Goal: Obtain resource: Obtain resource

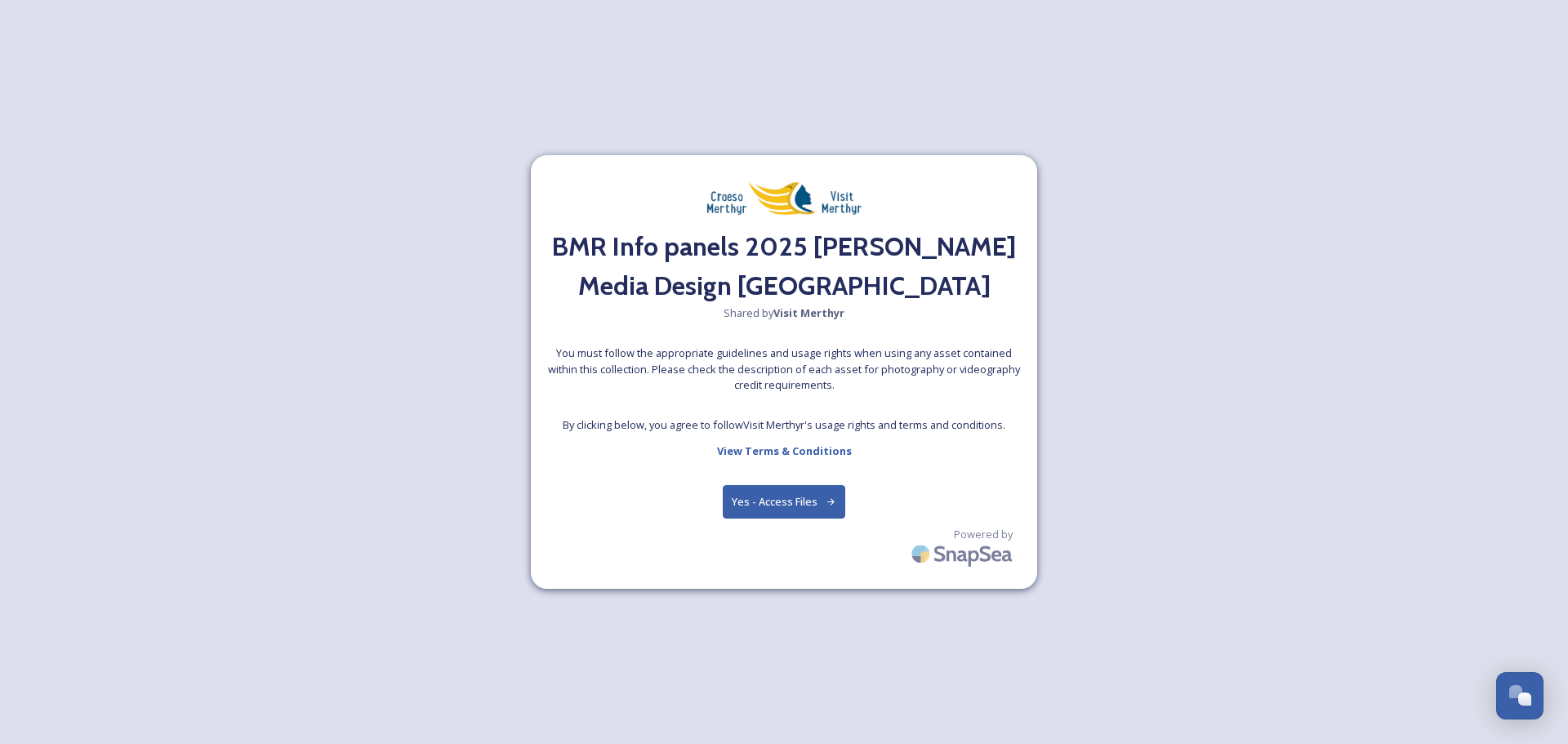
click at [788, 499] on button "Yes - Access Files" at bounding box center [784, 502] width 122 height 34
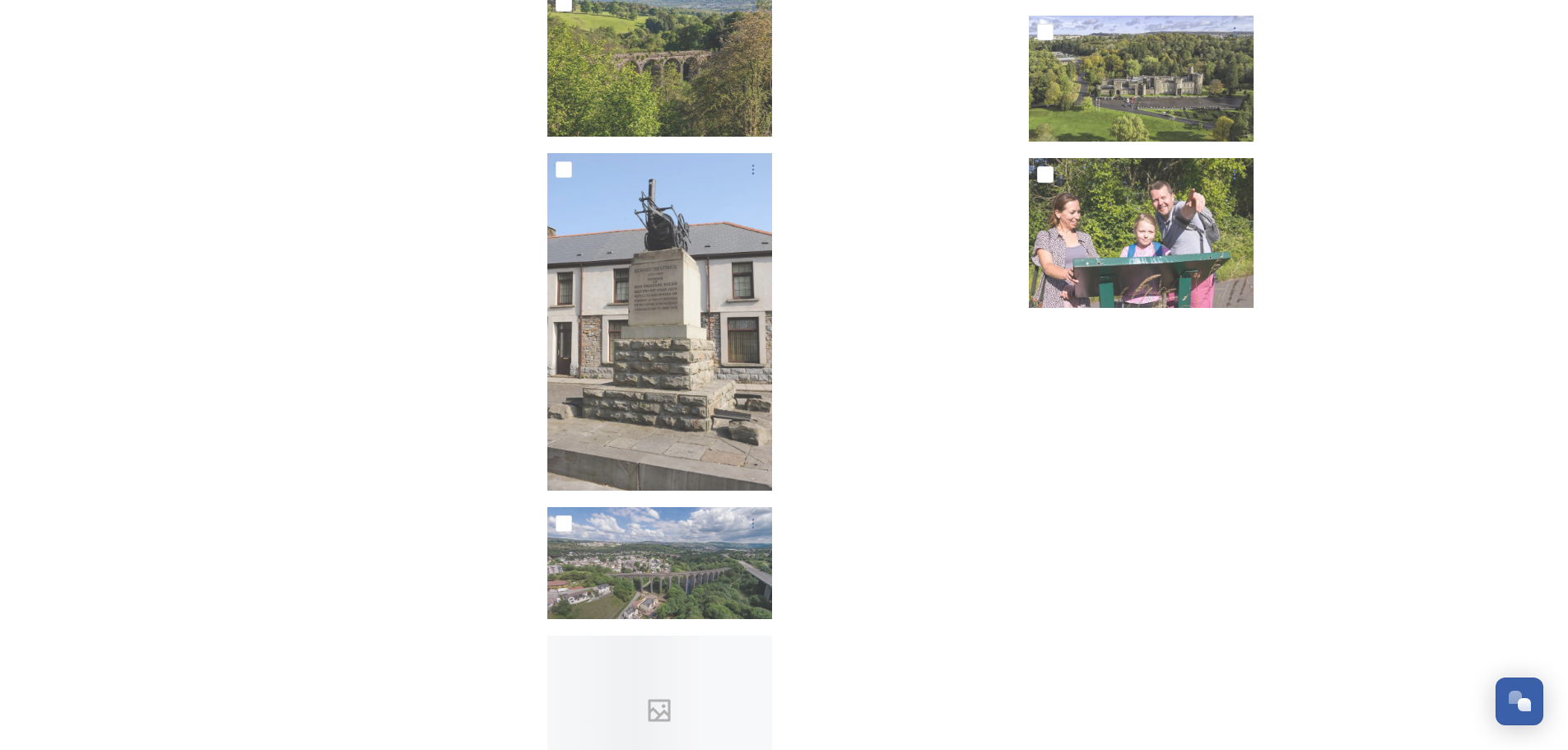
scroll to position [9223, 0]
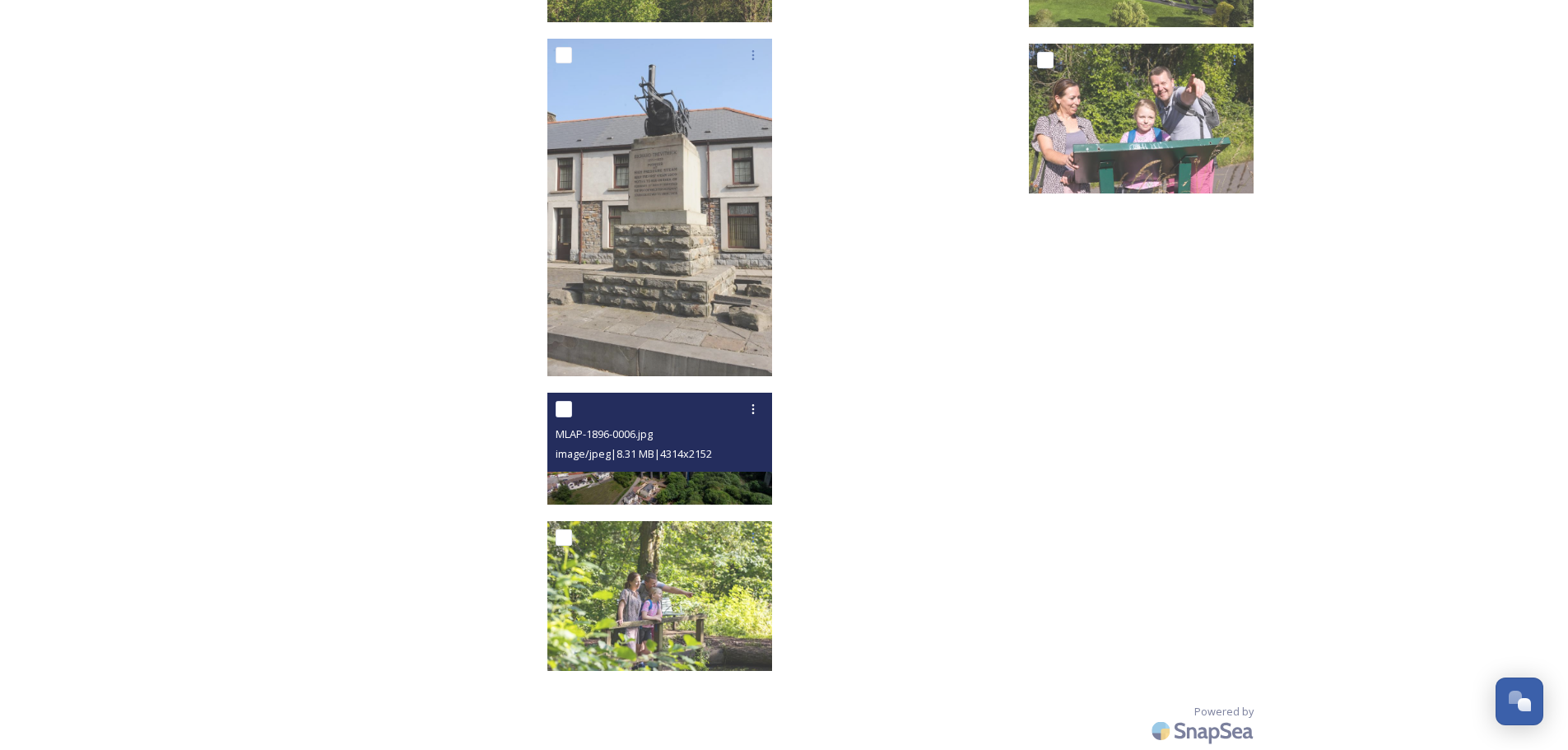
click at [712, 490] on img at bounding box center [659, 449] width 225 height 112
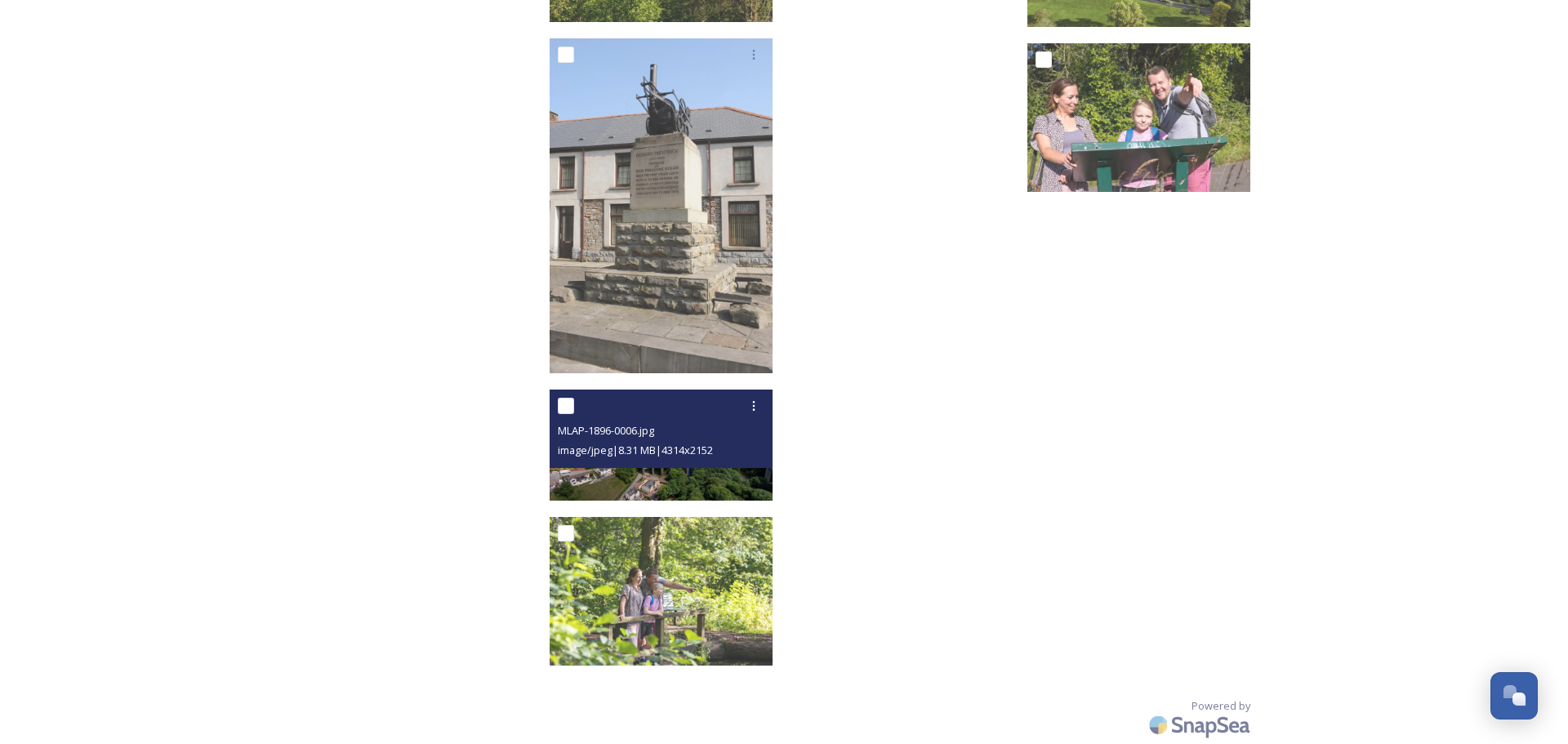
scroll to position [9037, 0]
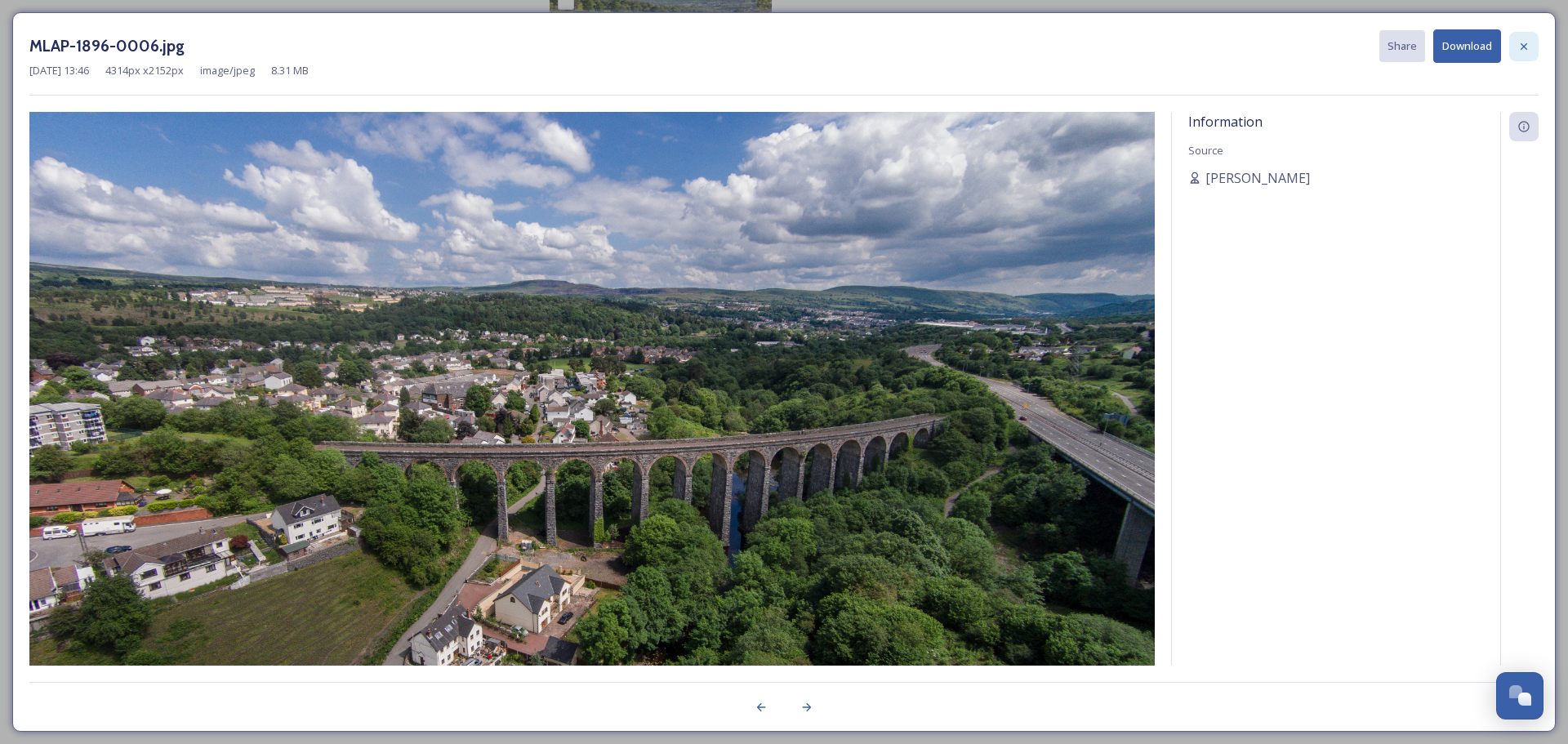
click at [1523, 44] on icon at bounding box center [1524, 46] width 13 height 13
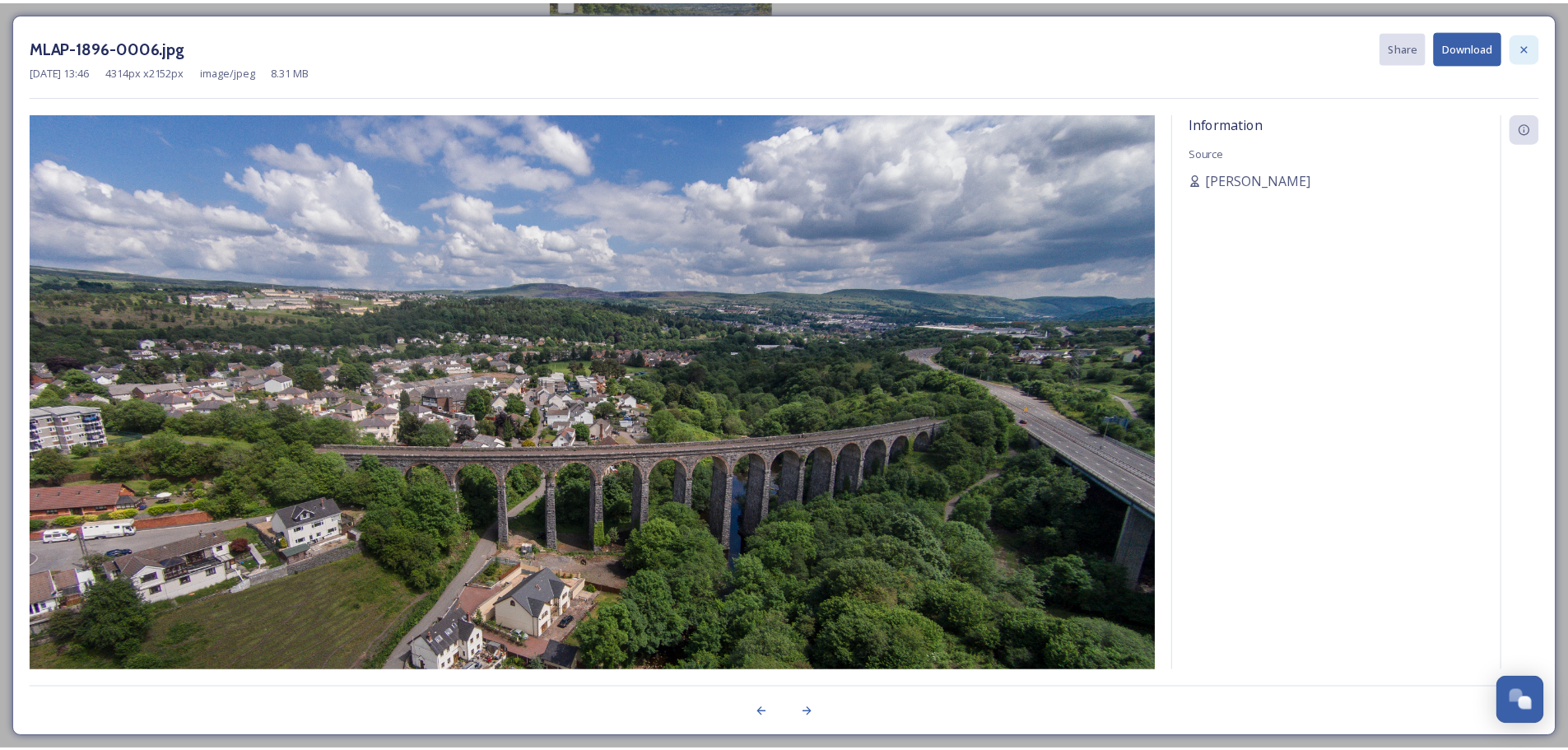
scroll to position [9223, 0]
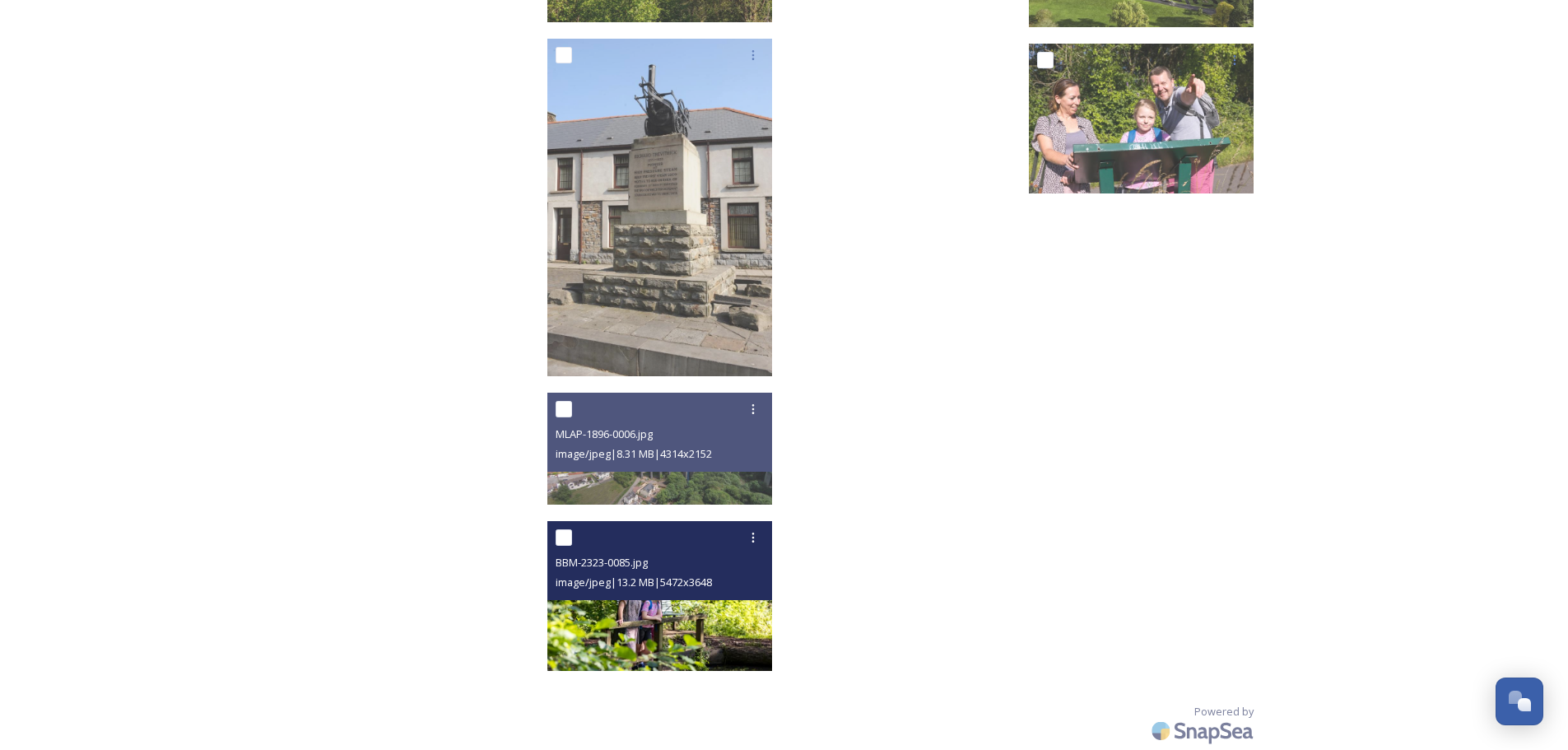
click at [705, 612] on img at bounding box center [659, 596] width 225 height 150
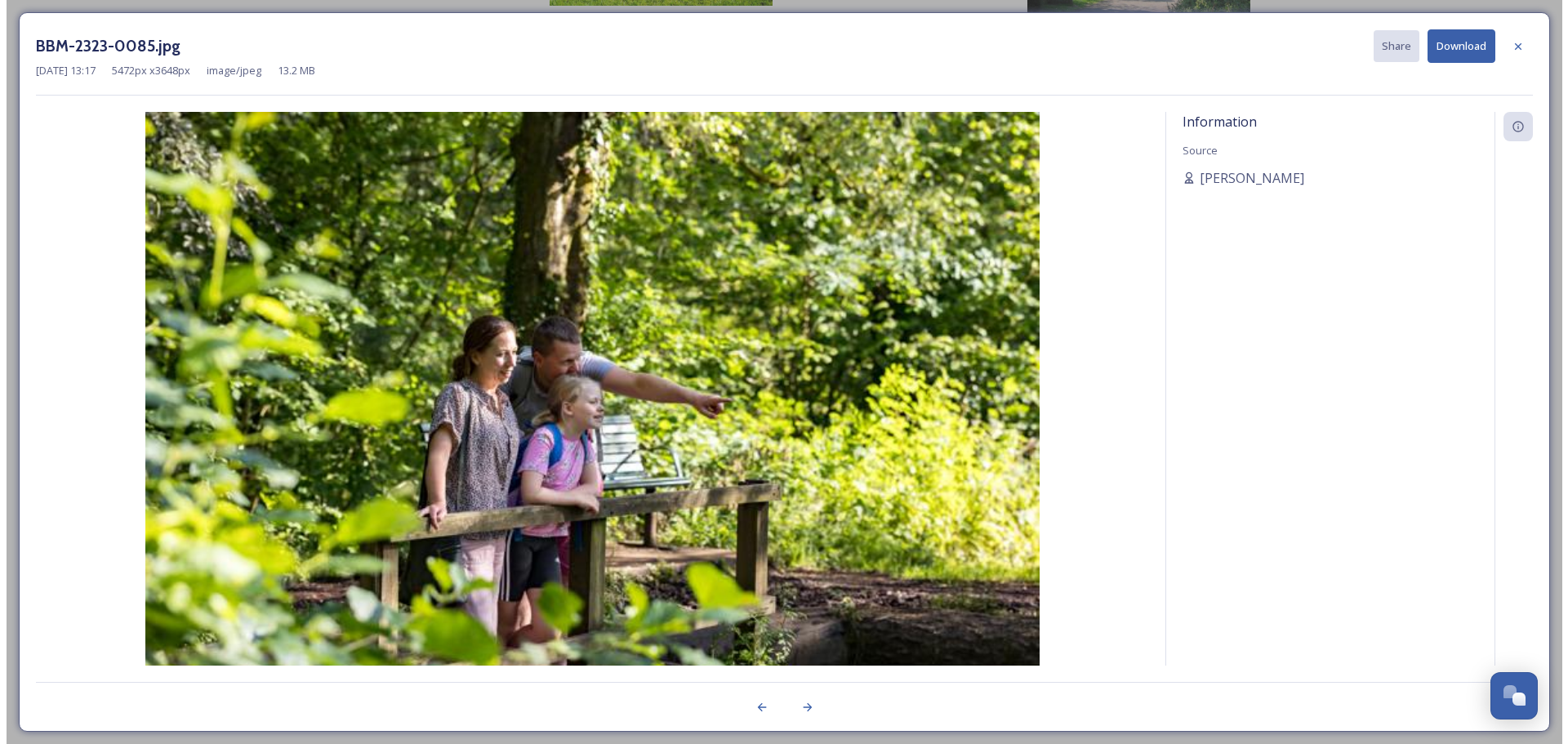
scroll to position [9000, 0]
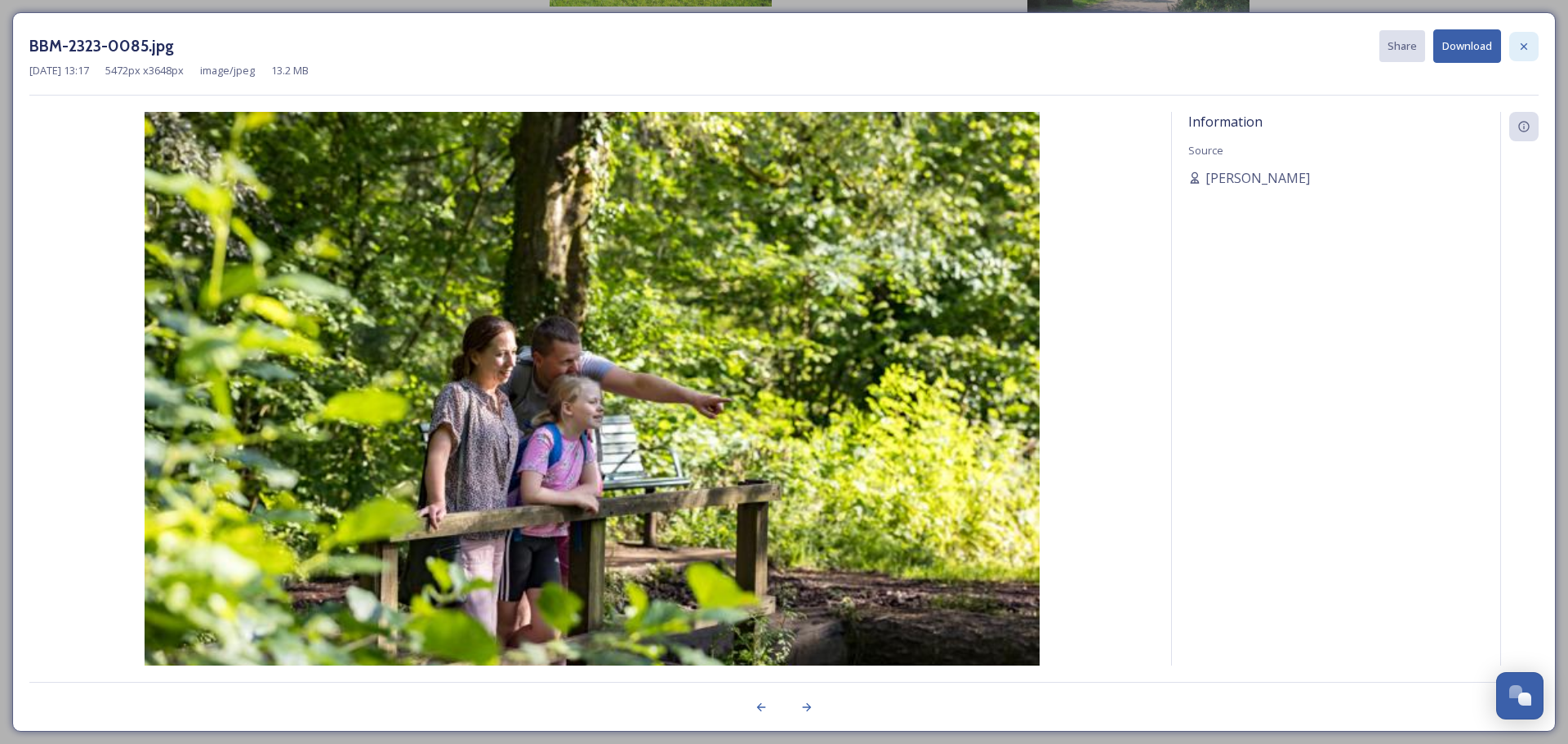
click at [1521, 44] on icon at bounding box center [1524, 46] width 13 height 13
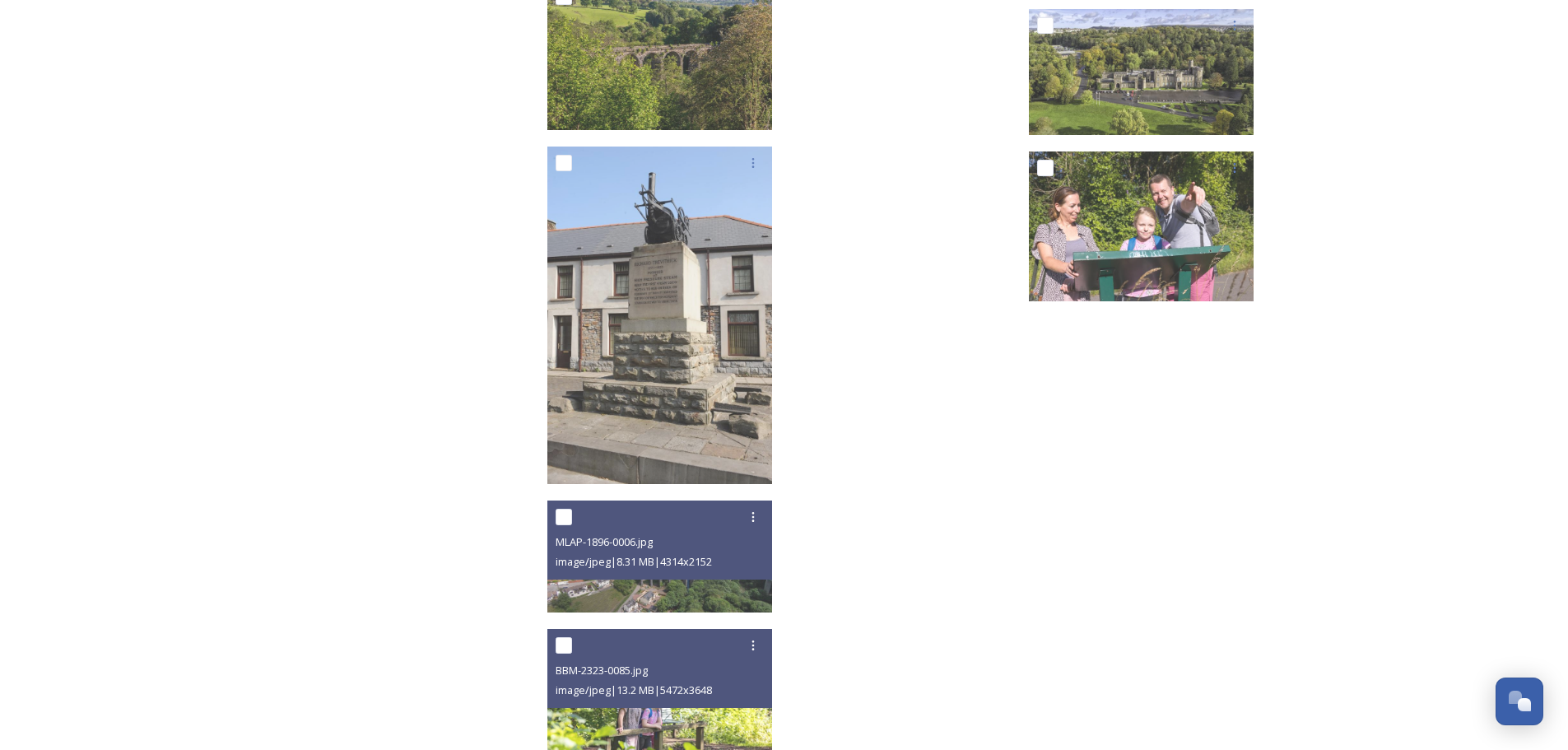
scroll to position [8812, 0]
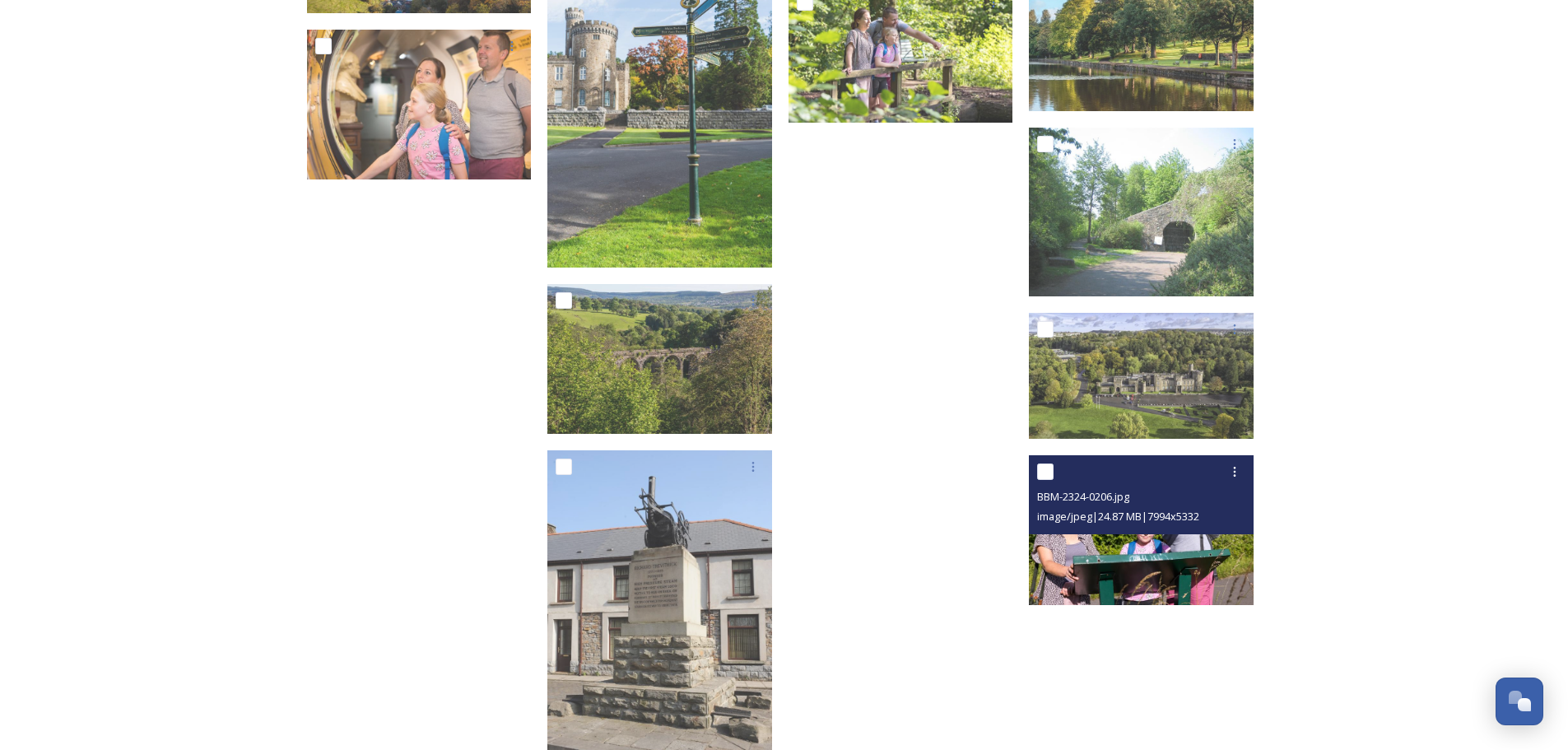
click at [1156, 544] on img at bounding box center [1141, 530] width 225 height 150
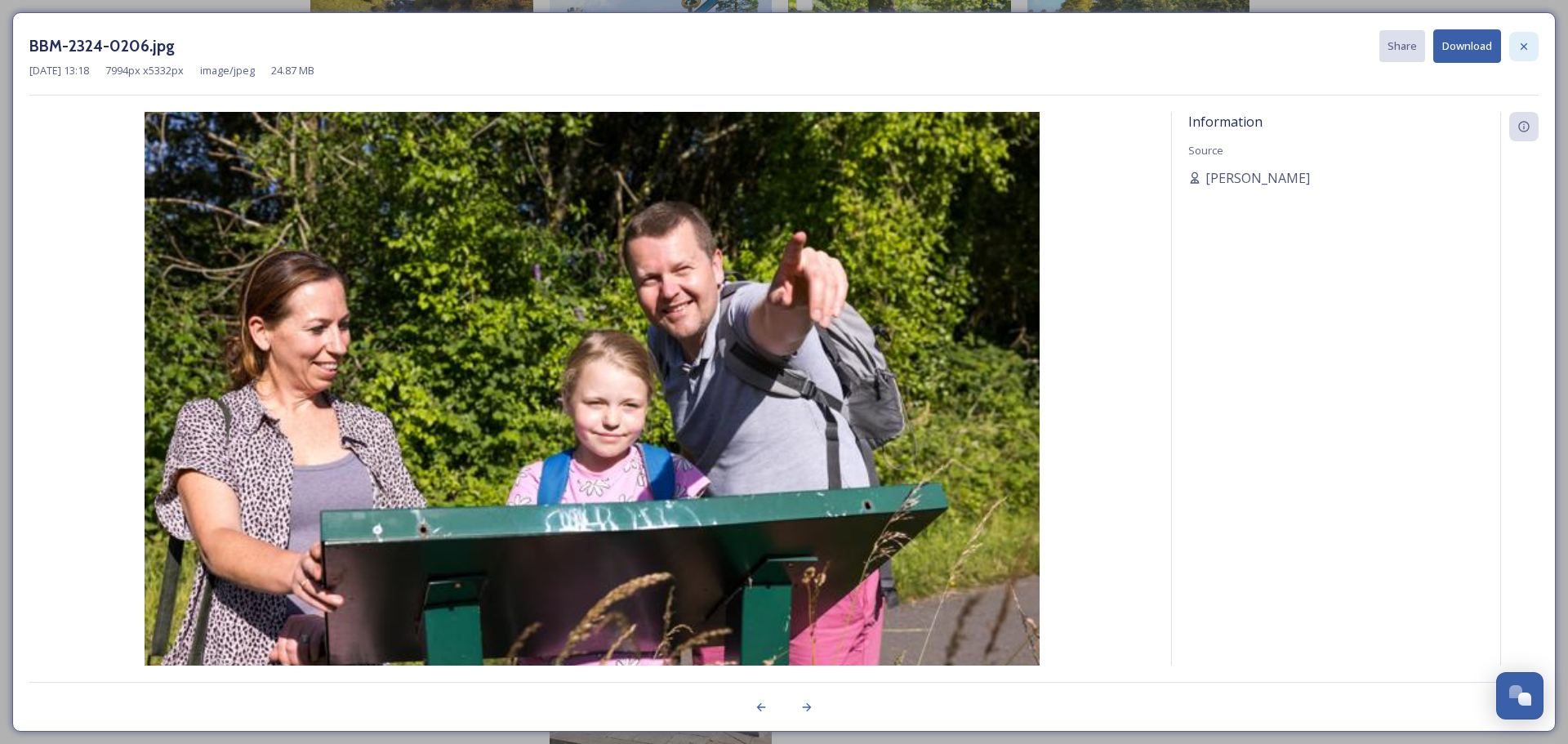
click at [1520, 52] on icon at bounding box center [1524, 46] width 13 height 13
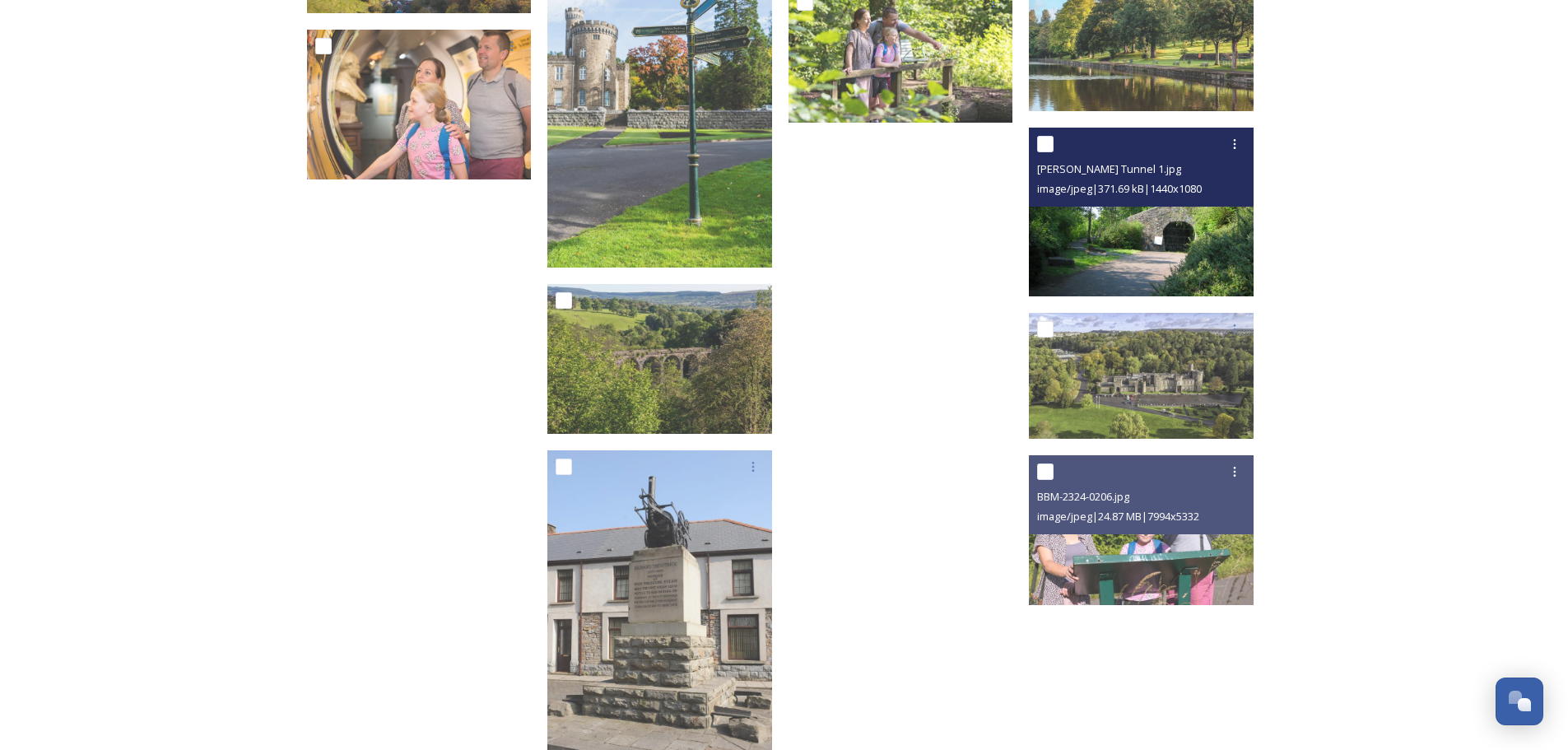
click at [1158, 238] on img at bounding box center [1141, 212] width 225 height 168
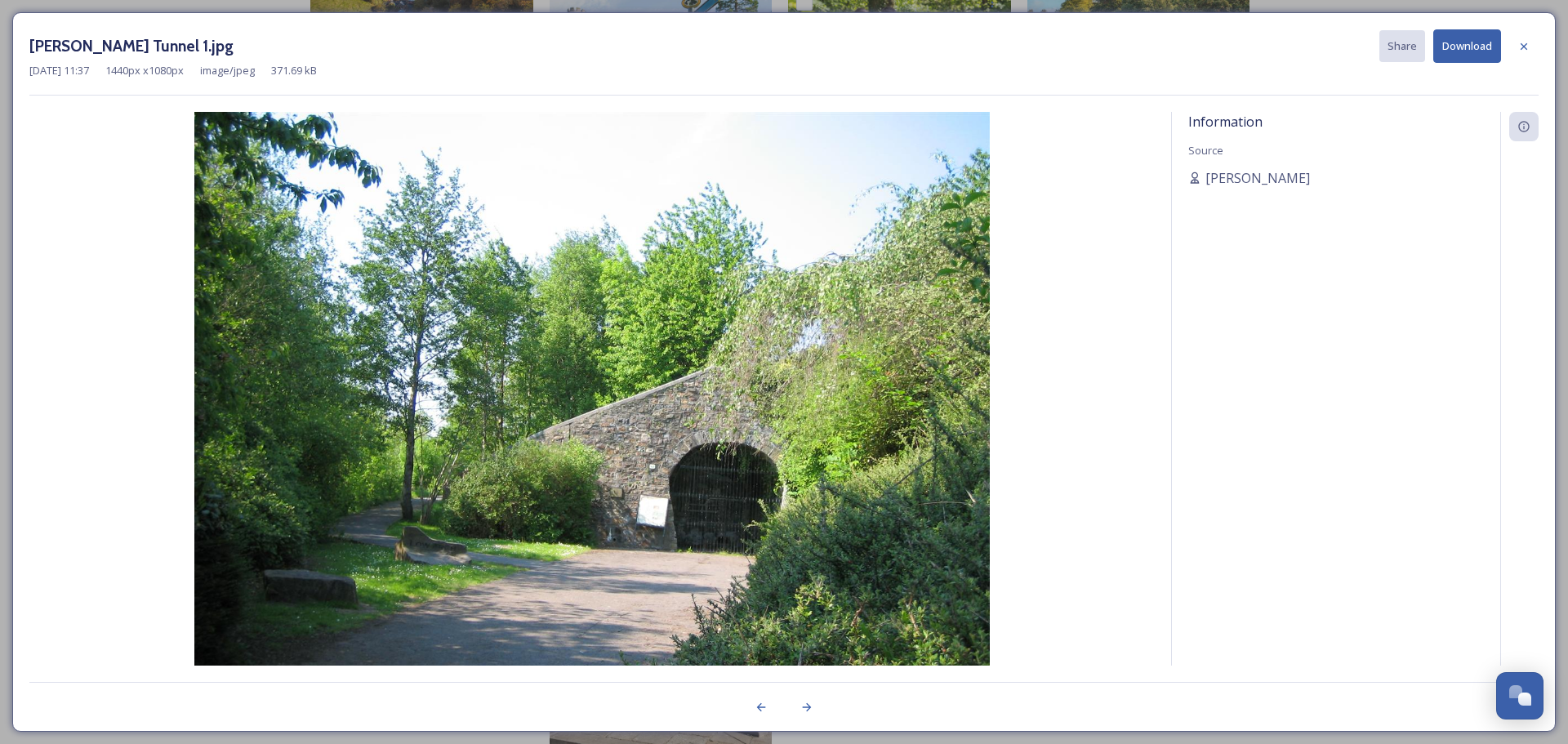
drag, startPoint x: 1529, startPoint y: 45, endPoint x: 1507, endPoint y: 54, distance: 23.8
click at [1528, 45] on icon at bounding box center [1524, 46] width 13 height 13
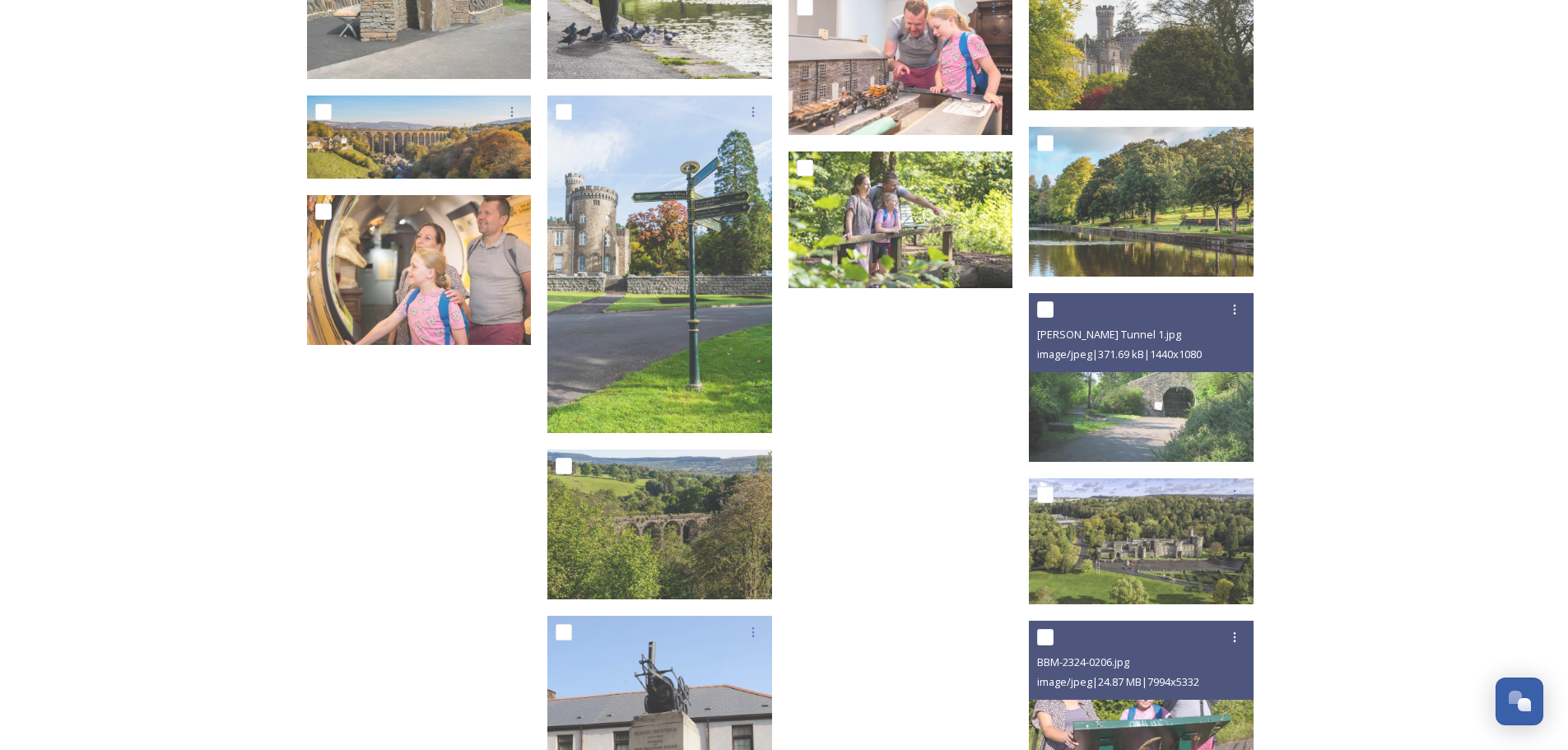
scroll to position [8647, 0]
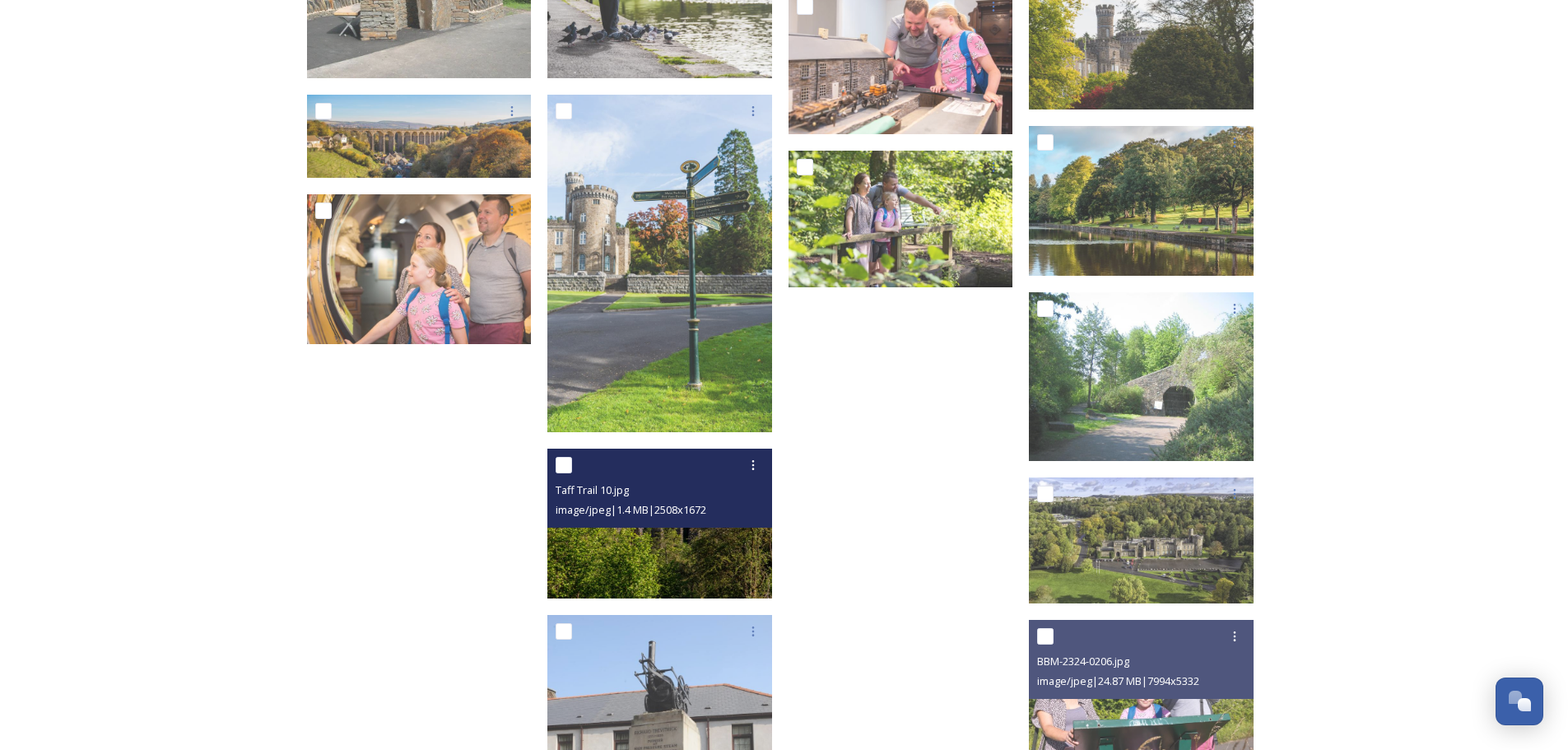
click at [681, 554] on img at bounding box center [659, 523] width 225 height 150
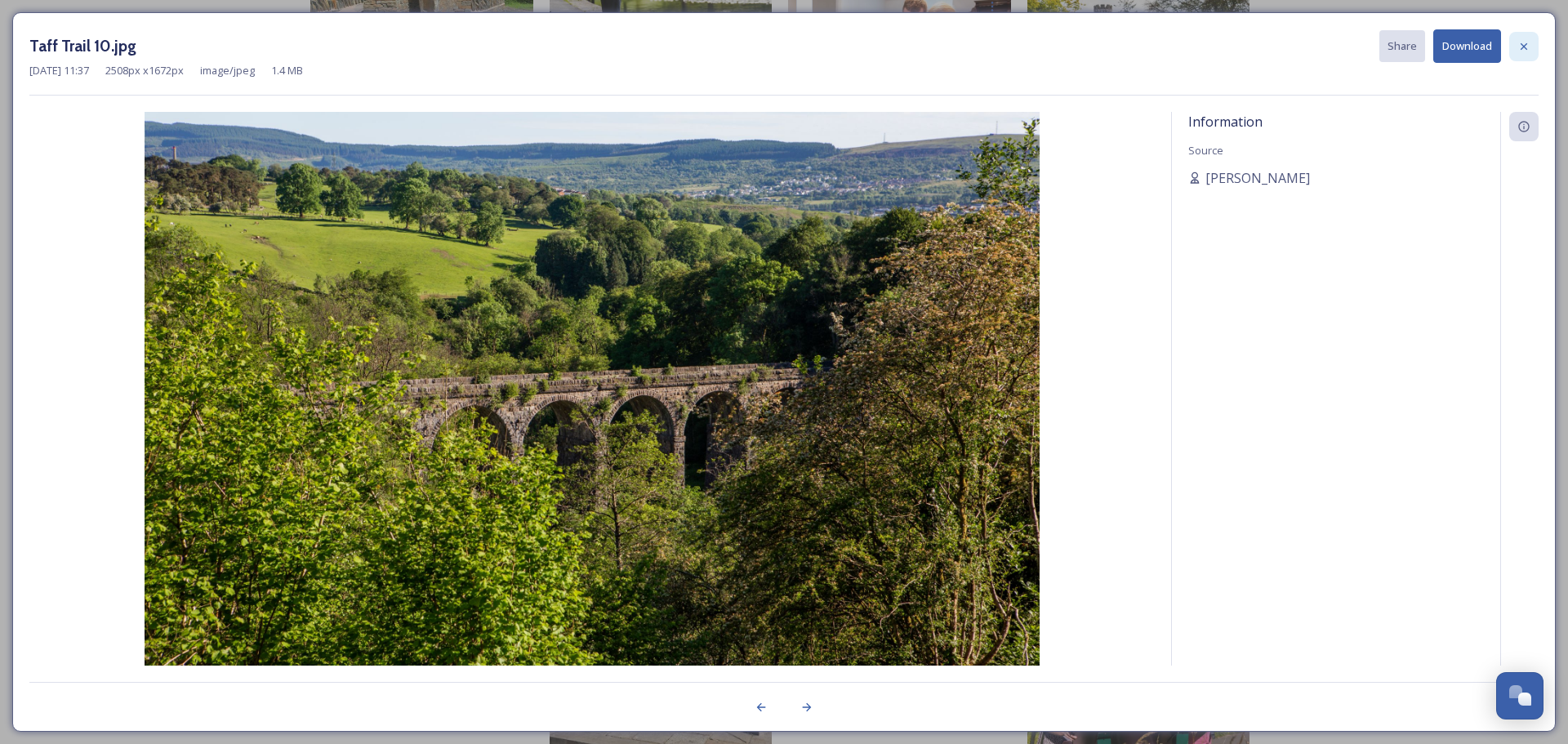
click at [1531, 51] on div at bounding box center [1524, 46] width 29 height 29
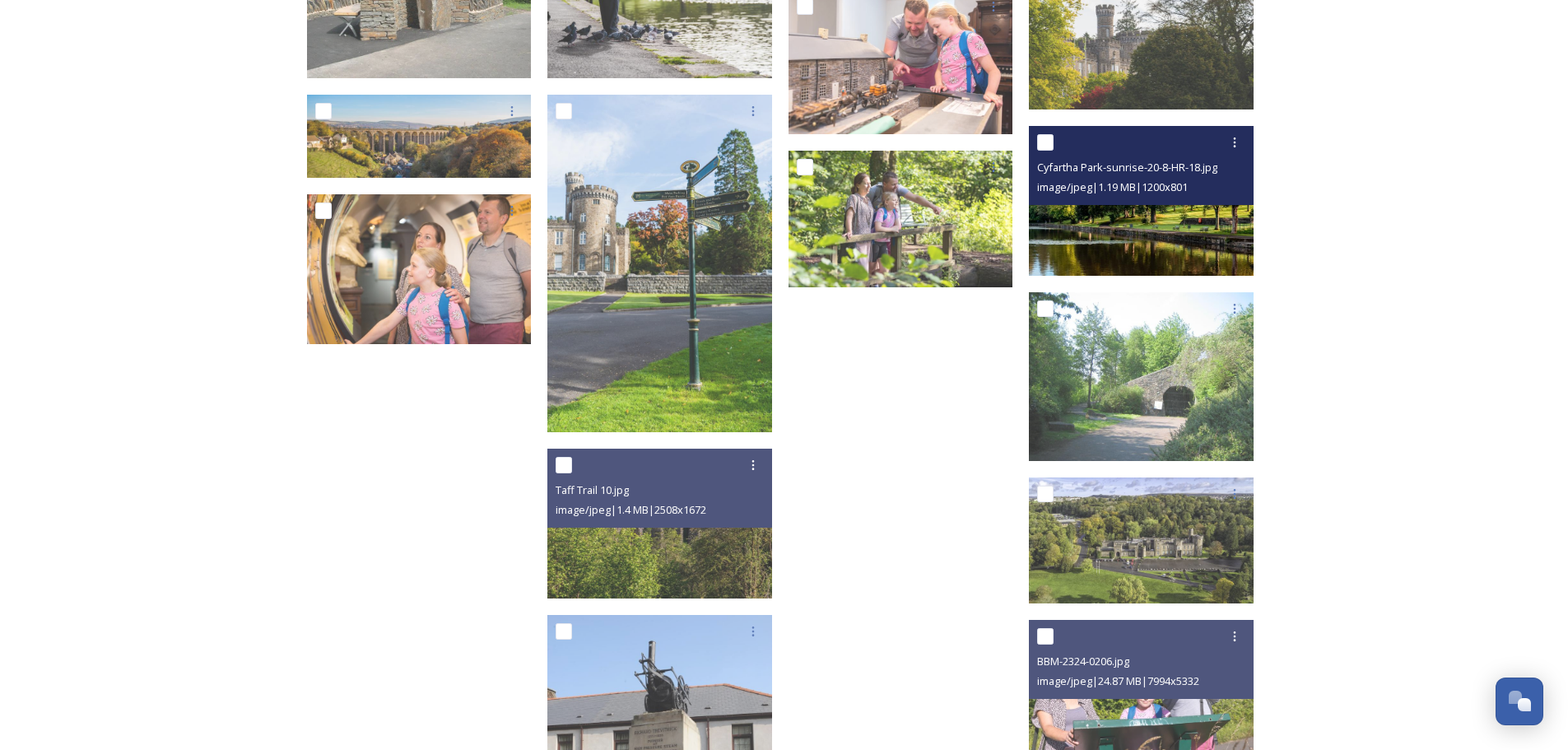
click at [1226, 245] on img at bounding box center [1141, 201] width 225 height 150
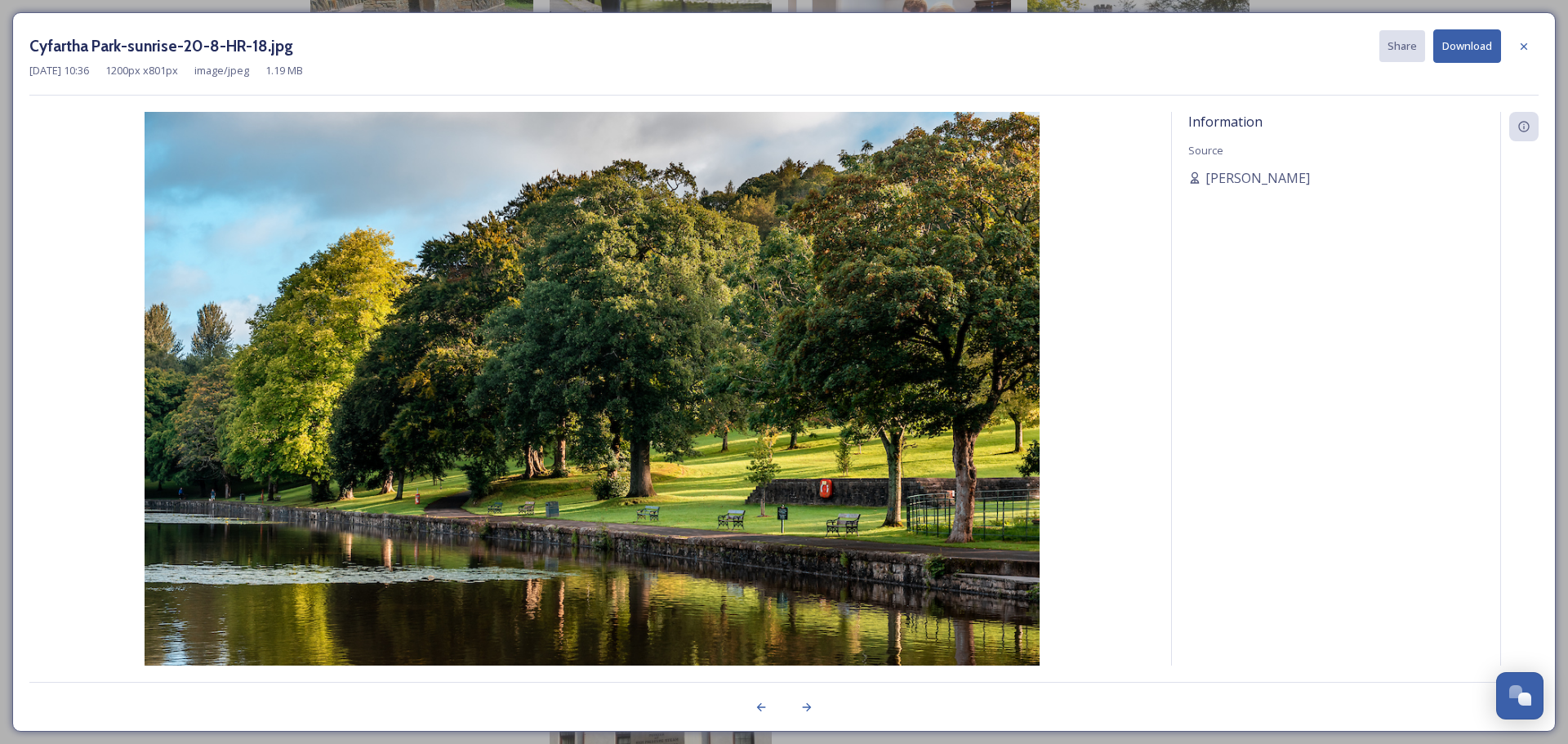
drag, startPoint x: 1522, startPoint y: 48, endPoint x: 1284, endPoint y: 118, distance: 248.1
click at [1522, 49] on icon at bounding box center [1524, 46] width 7 height 7
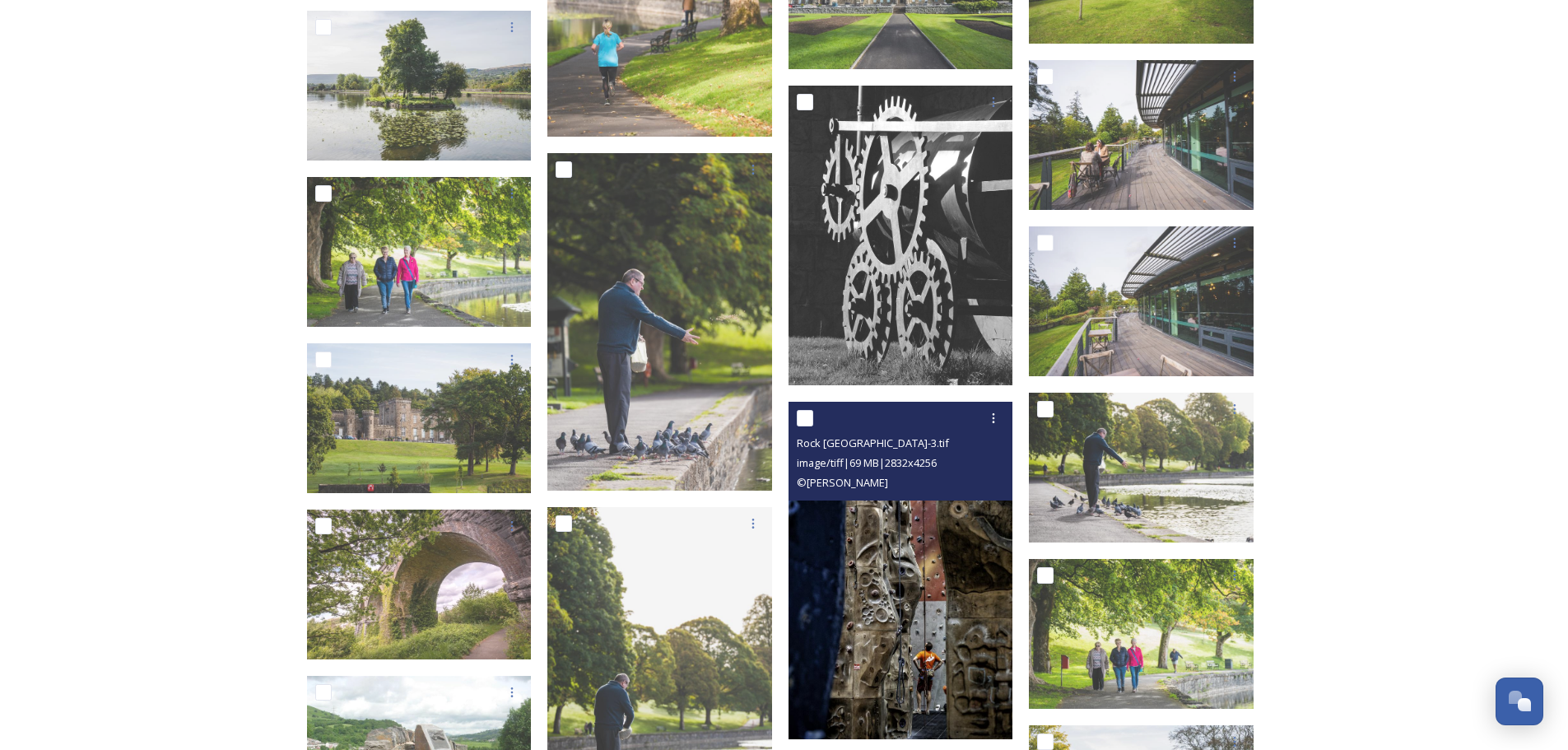
scroll to position [7824, 0]
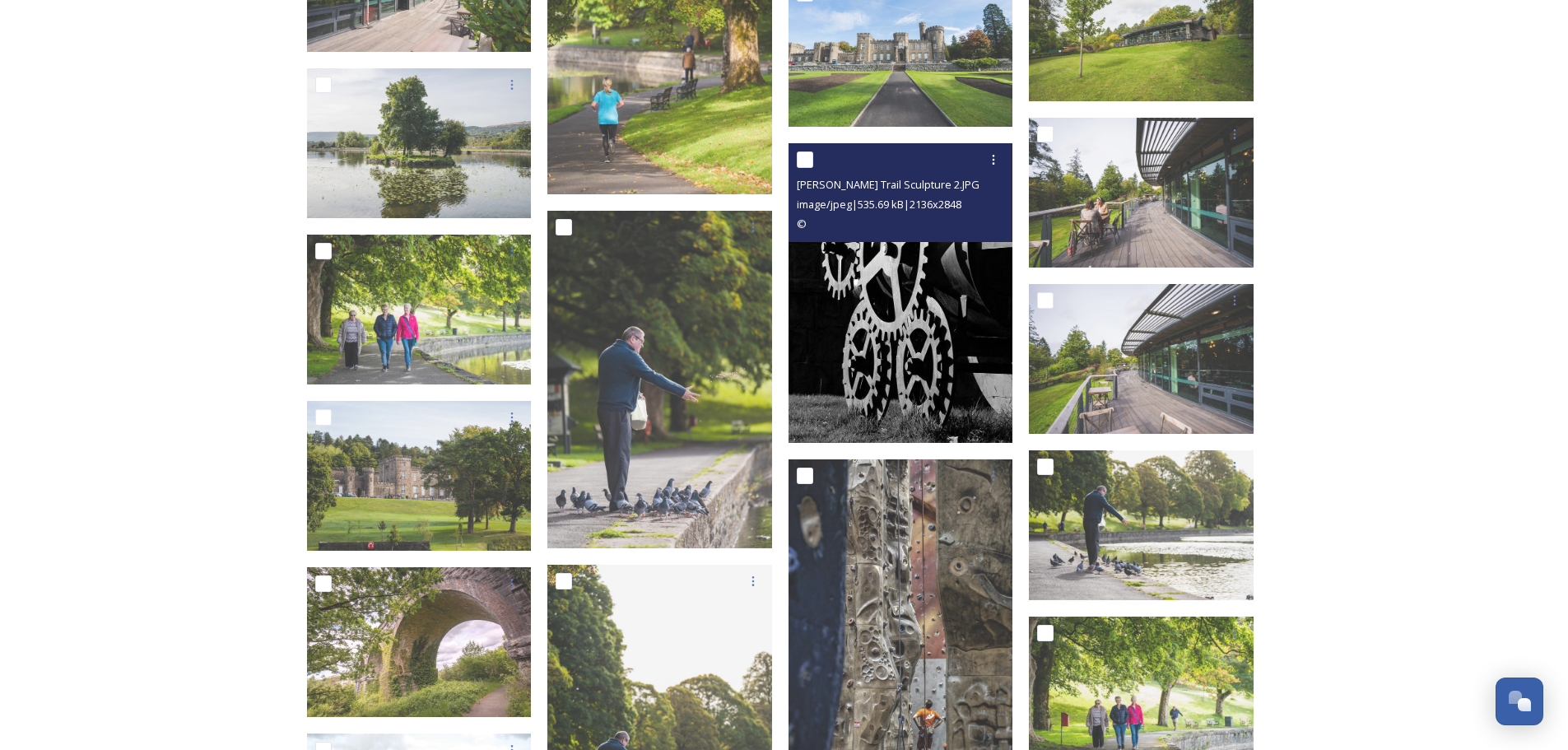
click at [900, 353] on img at bounding box center [901, 293] width 225 height 299
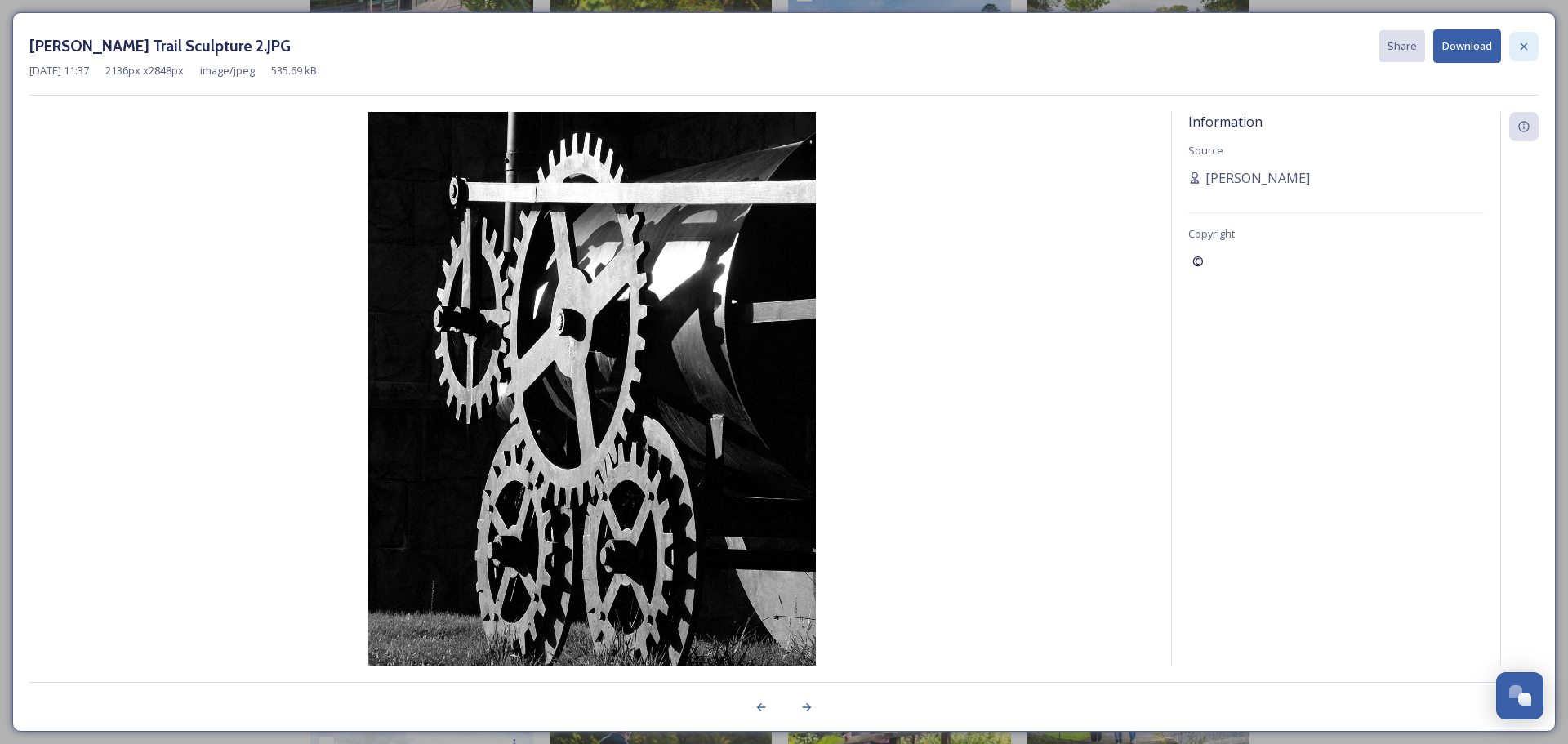
click at [1520, 50] on icon at bounding box center [1524, 46] width 13 height 13
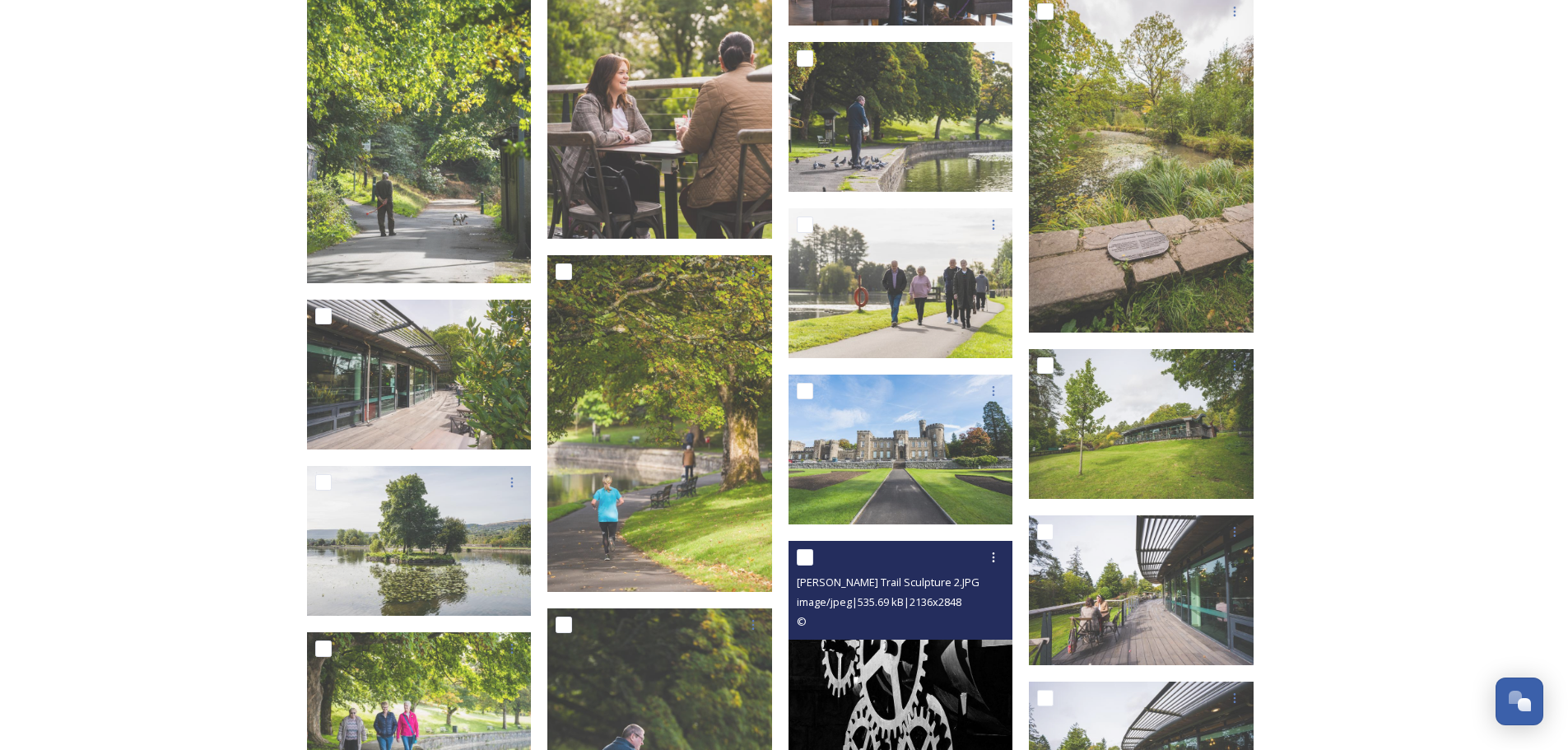
scroll to position [7411, 0]
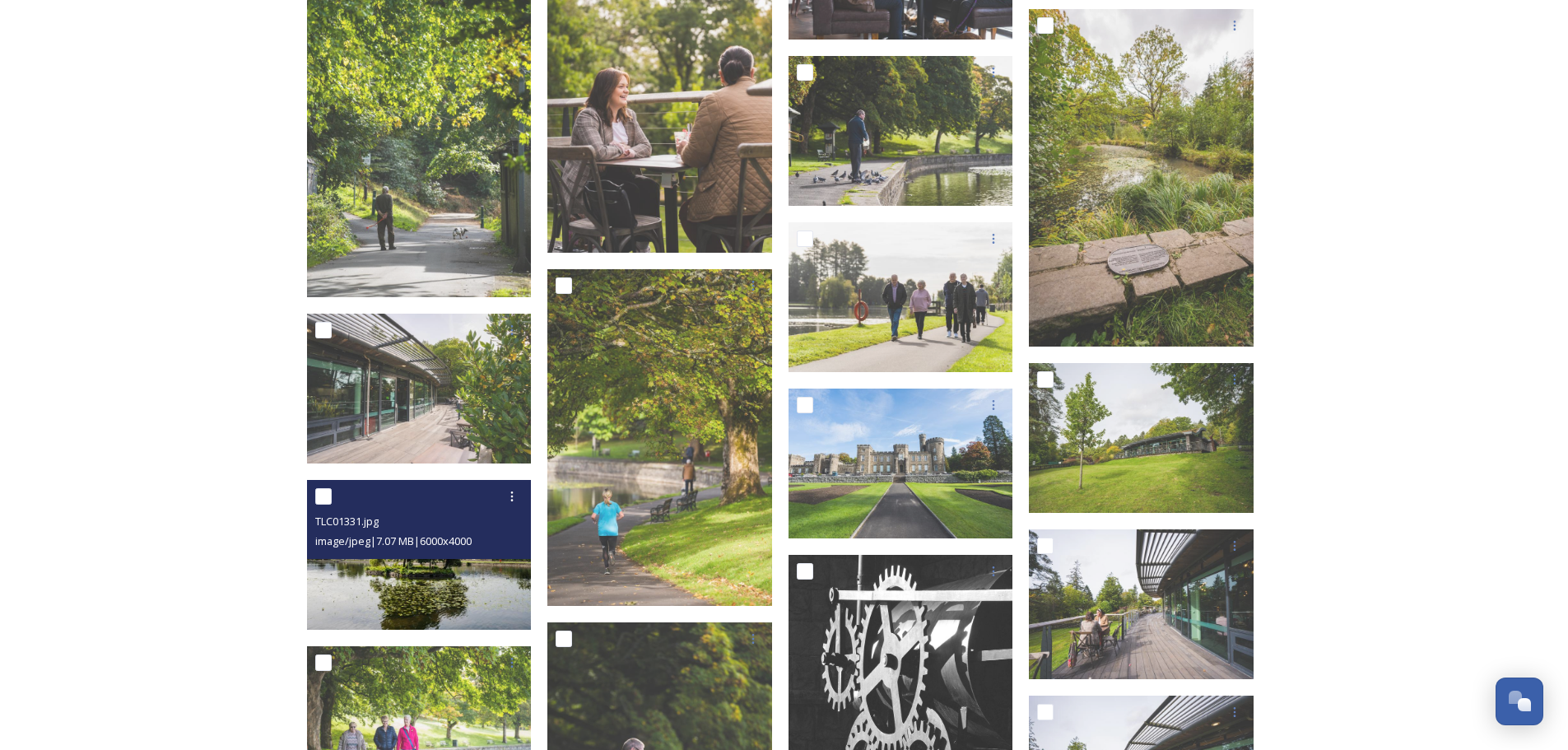
click at [357, 573] on img at bounding box center [419, 554] width 225 height 150
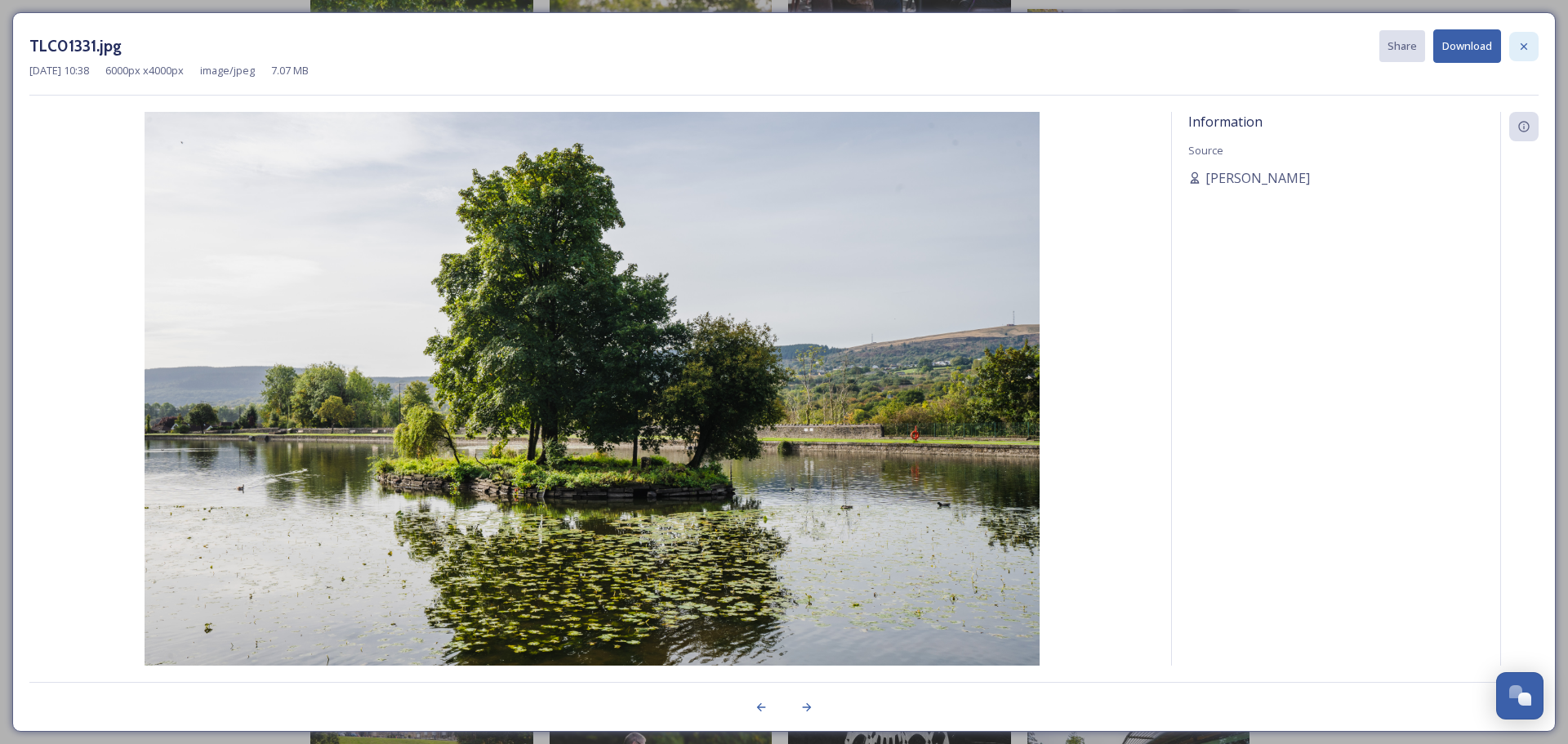
click at [1526, 43] on icon at bounding box center [1524, 46] width 13 height 13
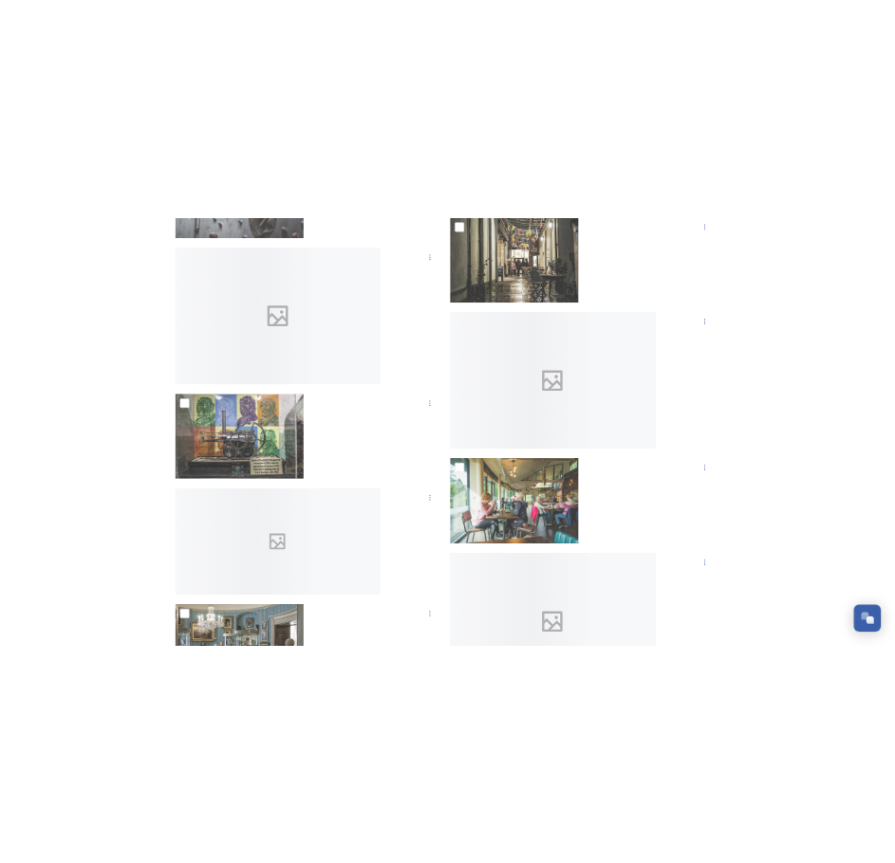
scroll to position [16507, 0]
